Goal: Check status

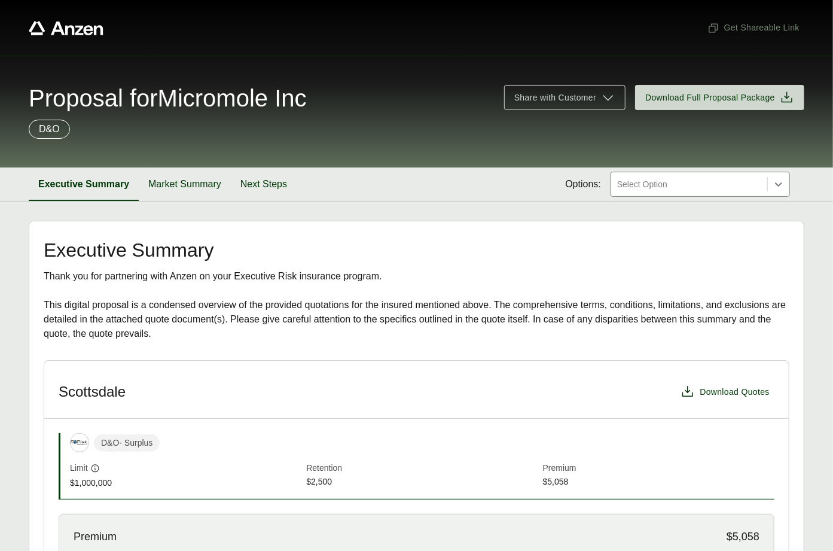
scroll to position [231, 0]
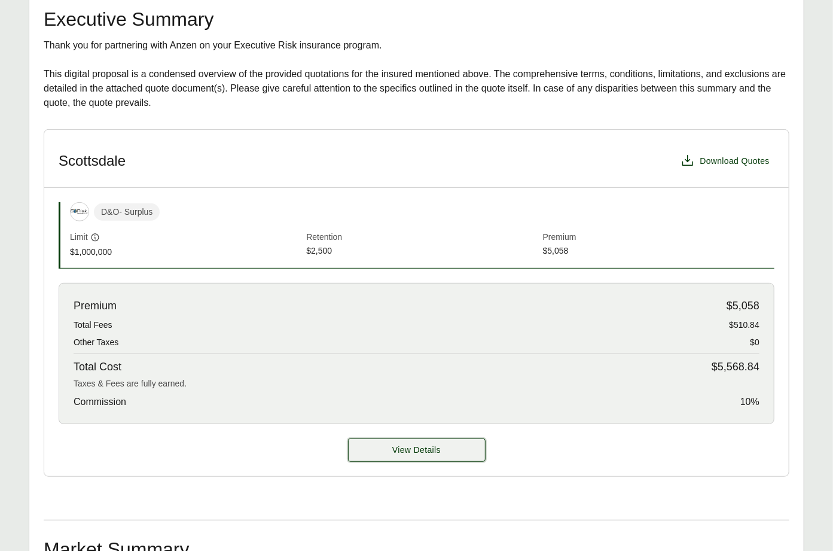
click at [457, 454] on button "View Details" at bounding box center [417, 450] width 138 height 23
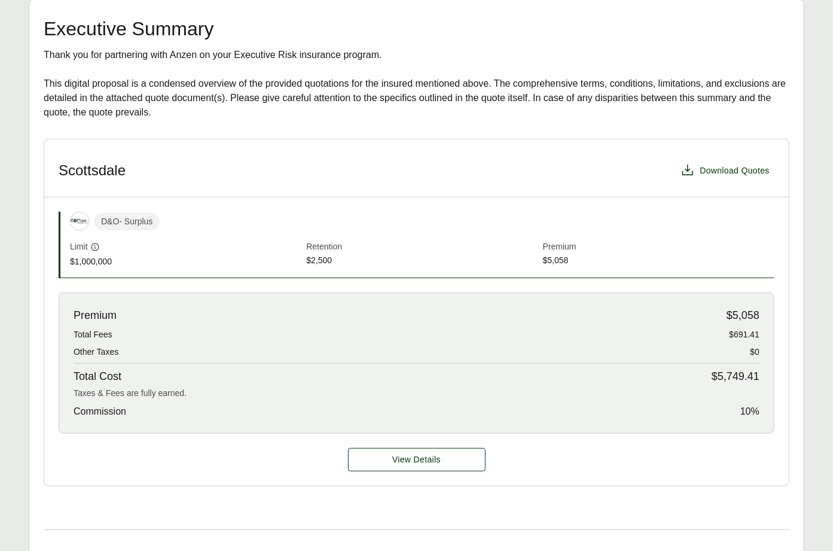
scroll to position [290, 0]
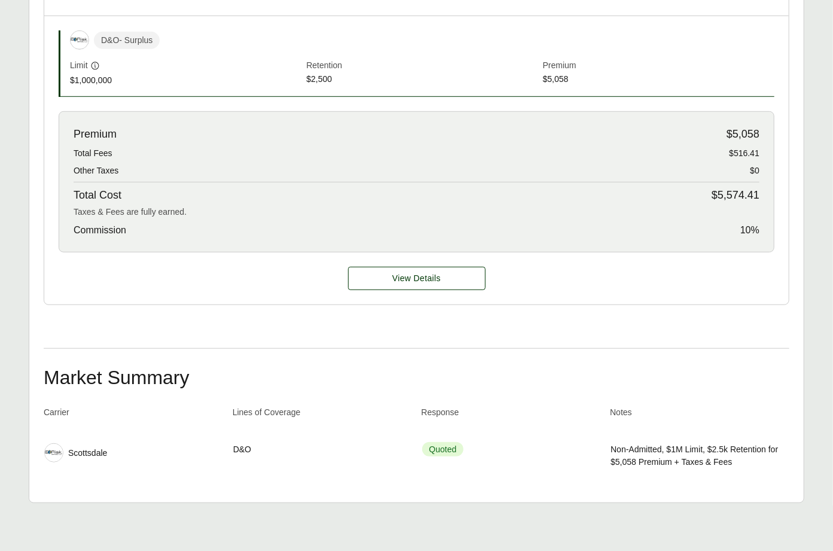
scroll to position [403, 0]
